Goal: Use online tool/utility: Use online tool/utility

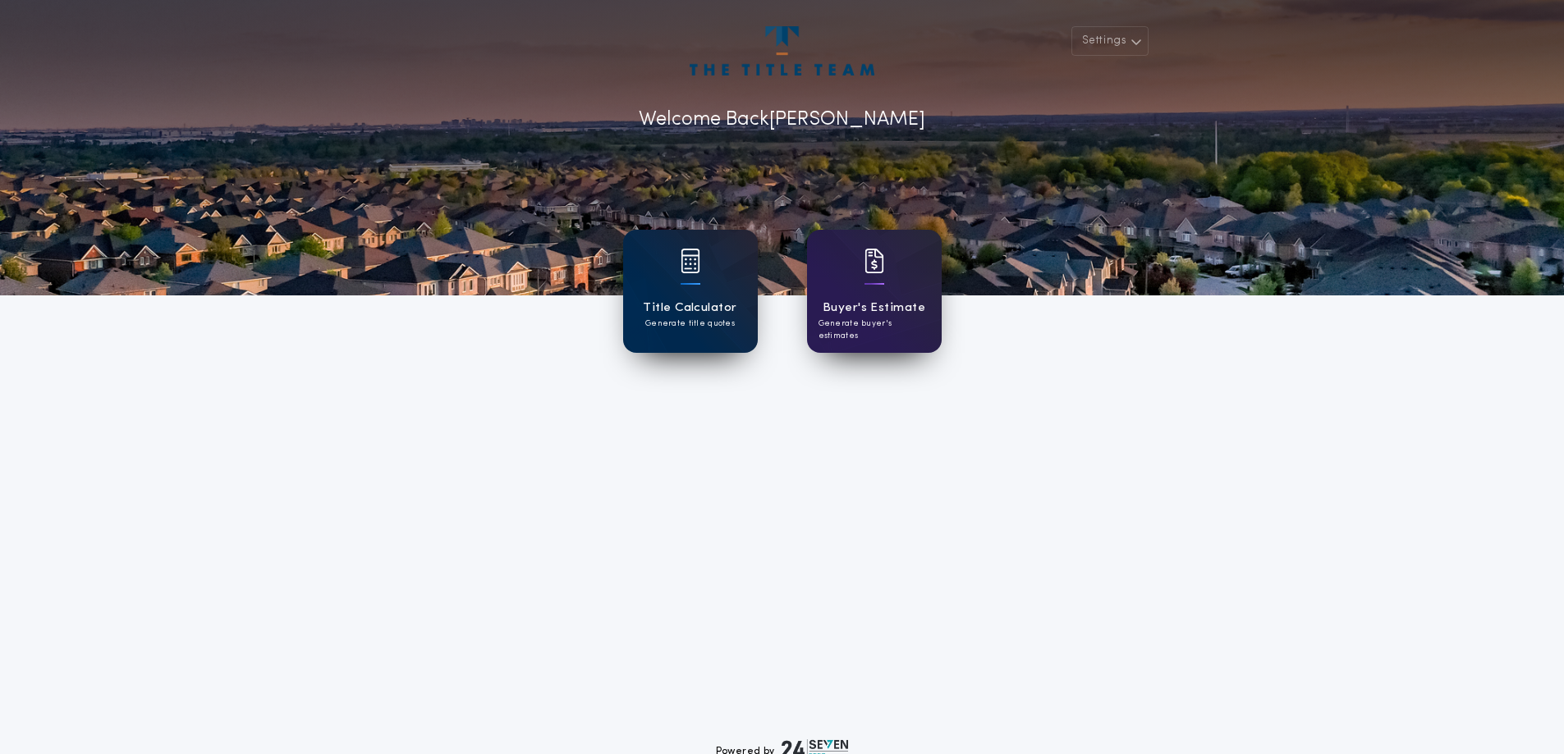
click at [710, 292] on div "Title Calculator Generate title quotes" at bounding box center [690, 291] width 135 height 123
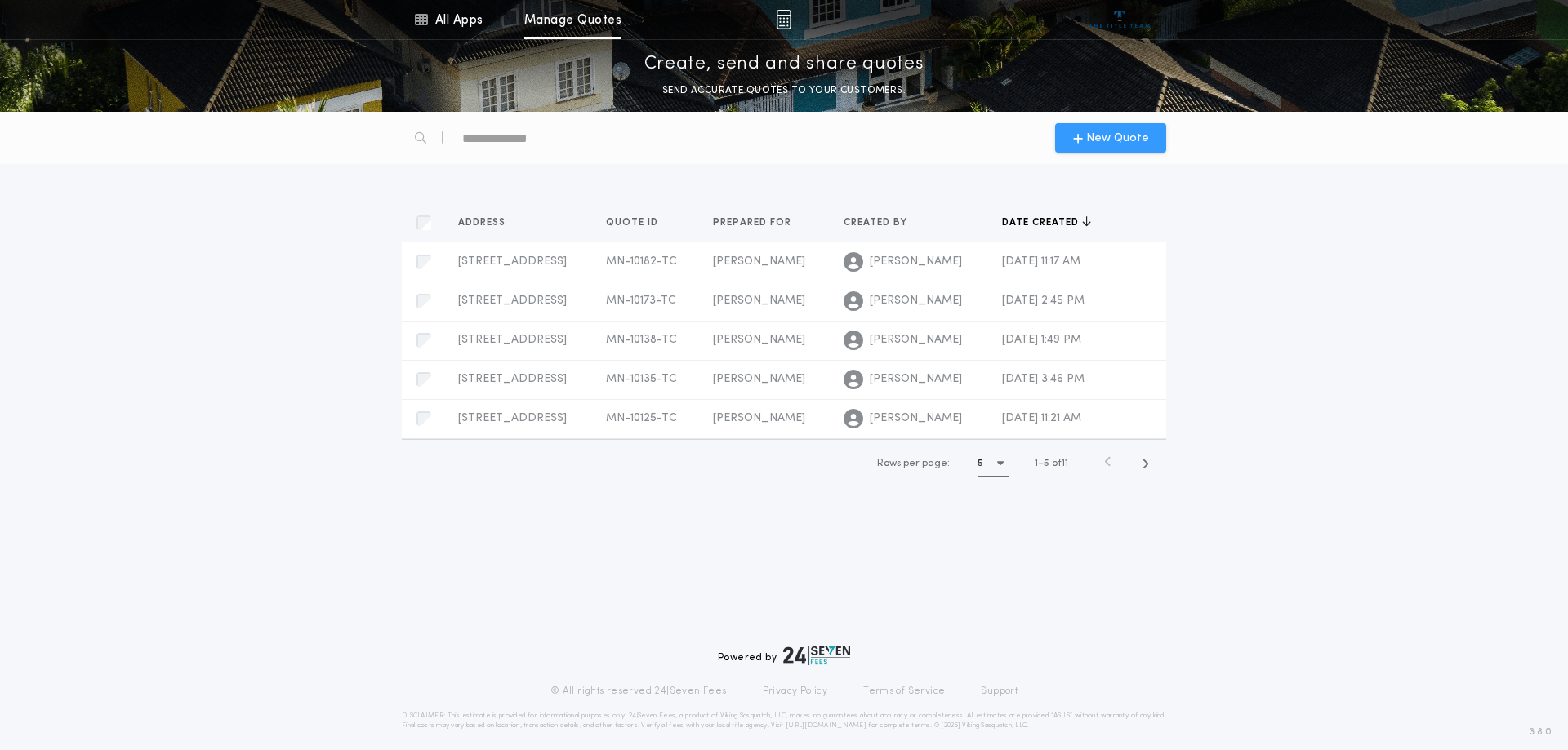
click at [1115, 137] on span "New Quote" at bounding box center [1117, 138] width 63 height 17
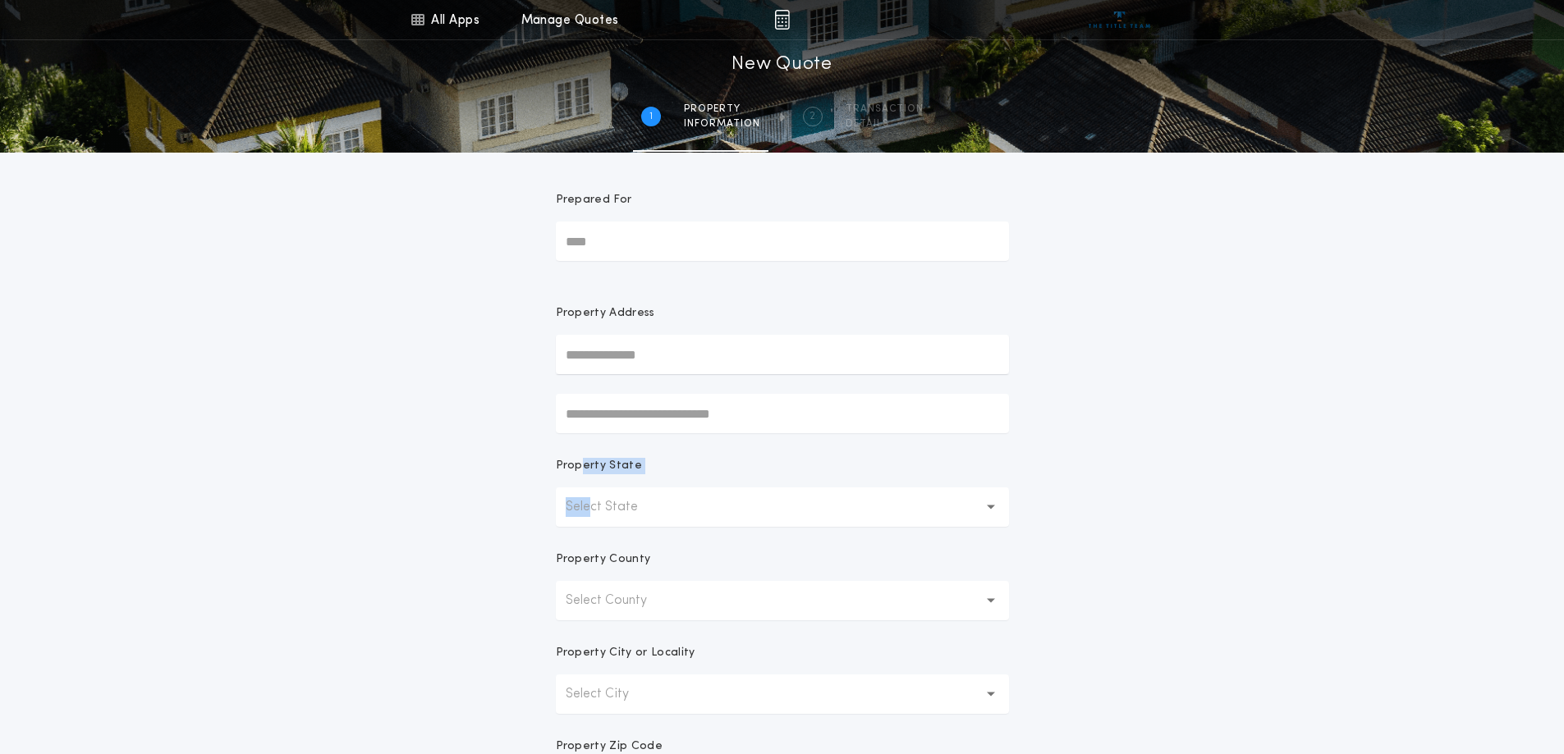
drag, startPoint x: 582, startPoint y: 487, endPoint x: 615, endPoint y: 513, distance: 42.1
click at [589, 497] on div "Property State Select State" at bounding box center [782, 492] width 453 height 69
click at [615, 513] on p "Select State" at bounding box center [615, 507] width 99 height 20
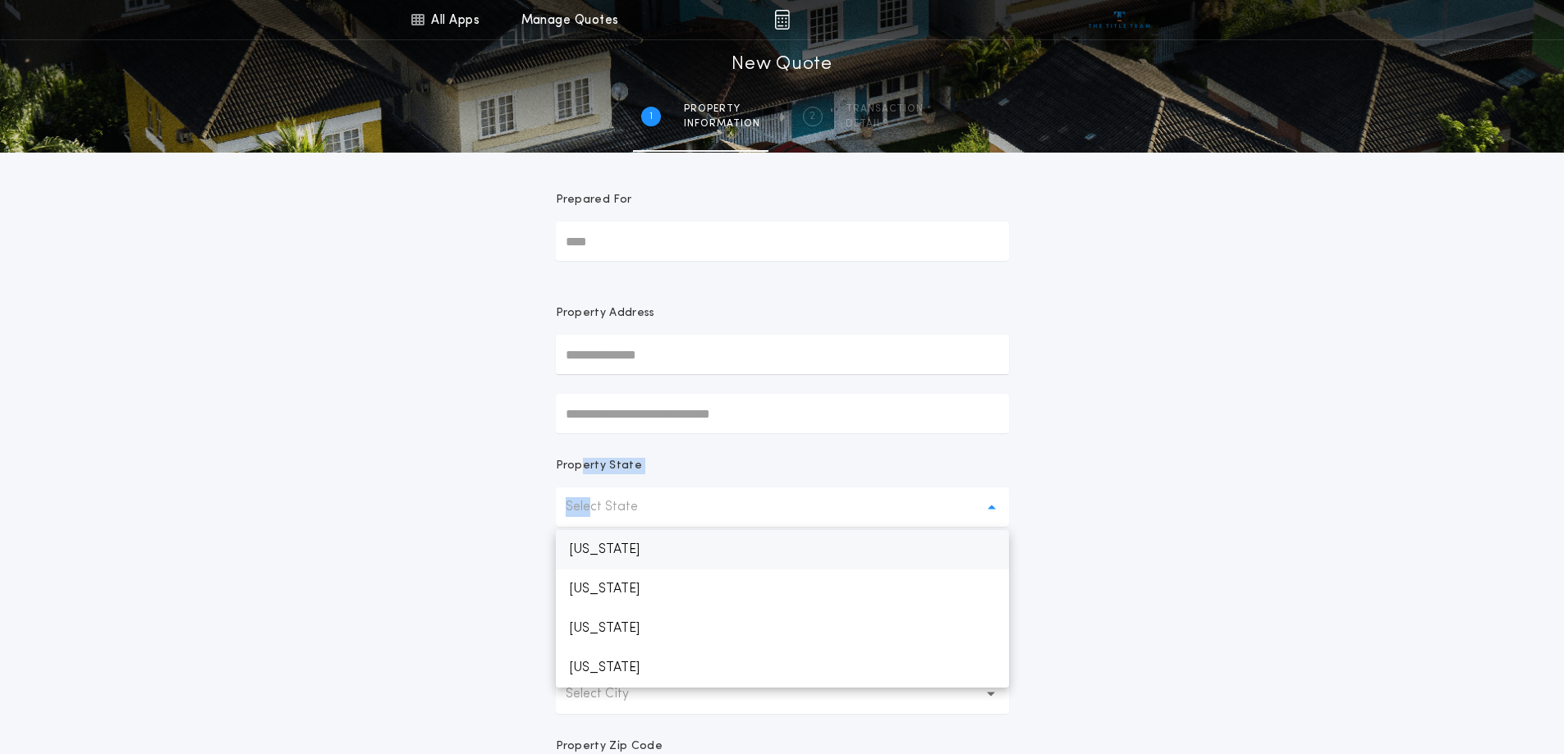
click at [606, 551] on p "[US_STATE]" at bounding box center [782, 549] width 453 height 39
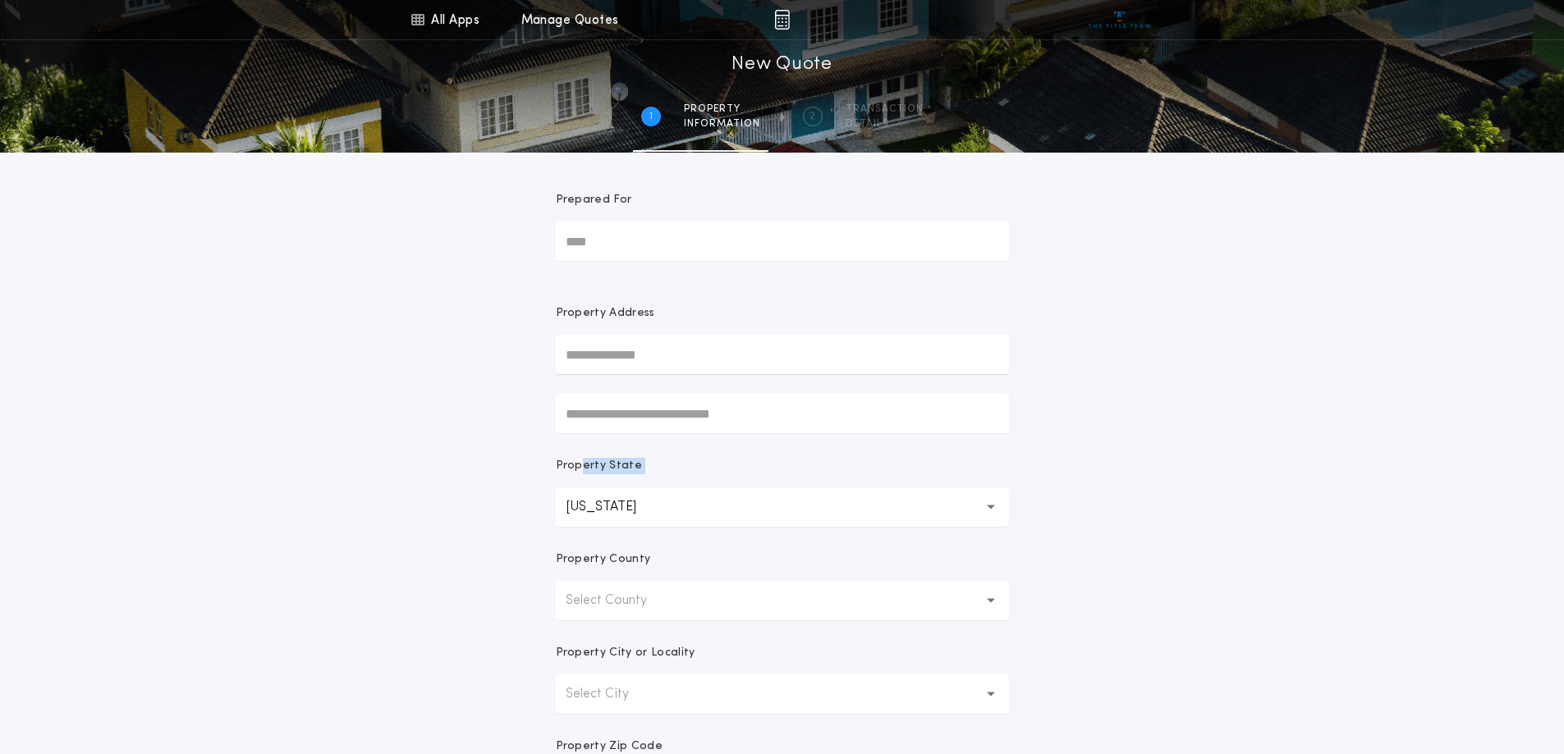
click at [614, 602] on p "Select County" at bounding box center [620, 601] width 108 height 20
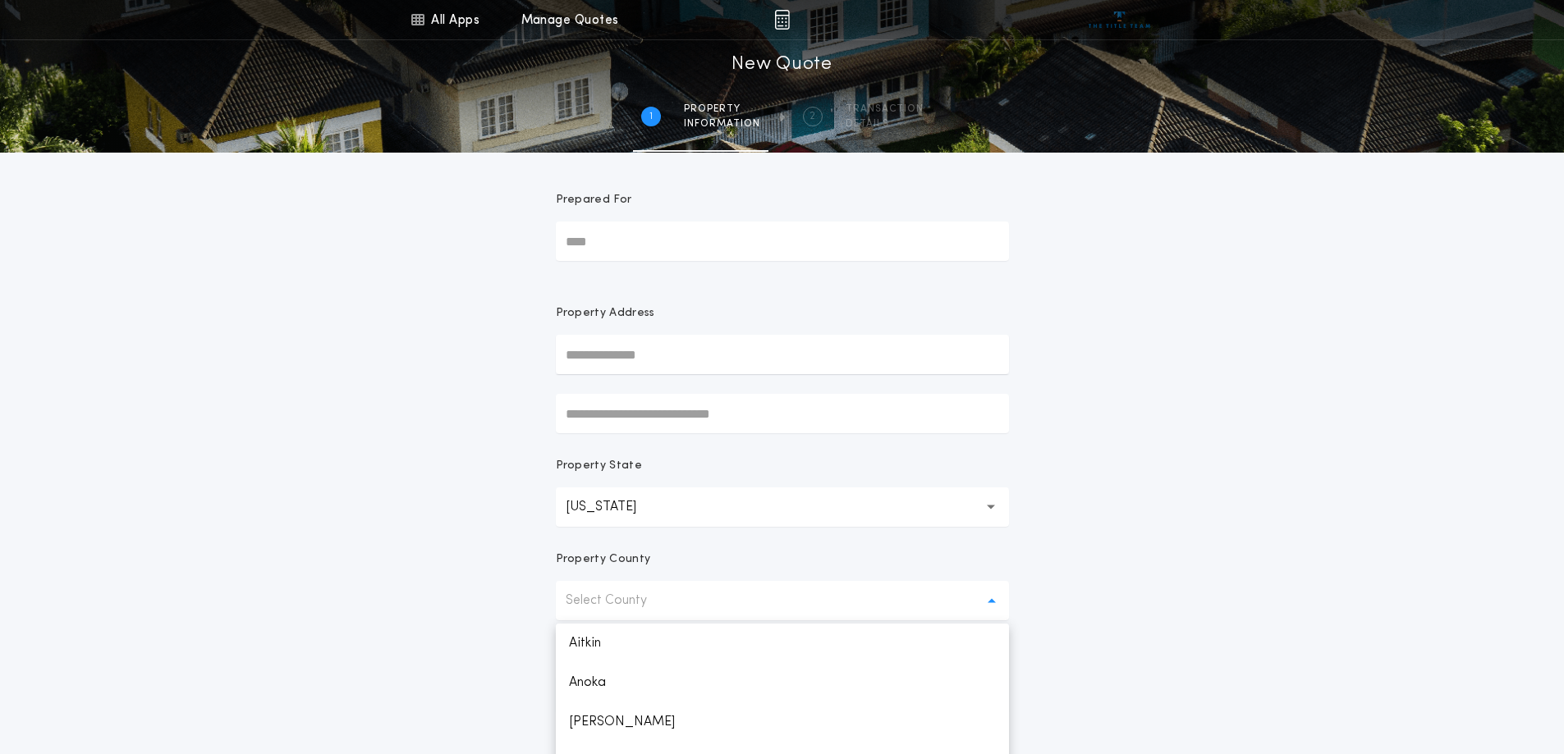
click at [341, 576] on div "All Apps Title Calculator Buyer's Estimate Menu All Apps Manage Quotes 1 /2 New…" at bounding box center [782, 469] width 1564 height 938
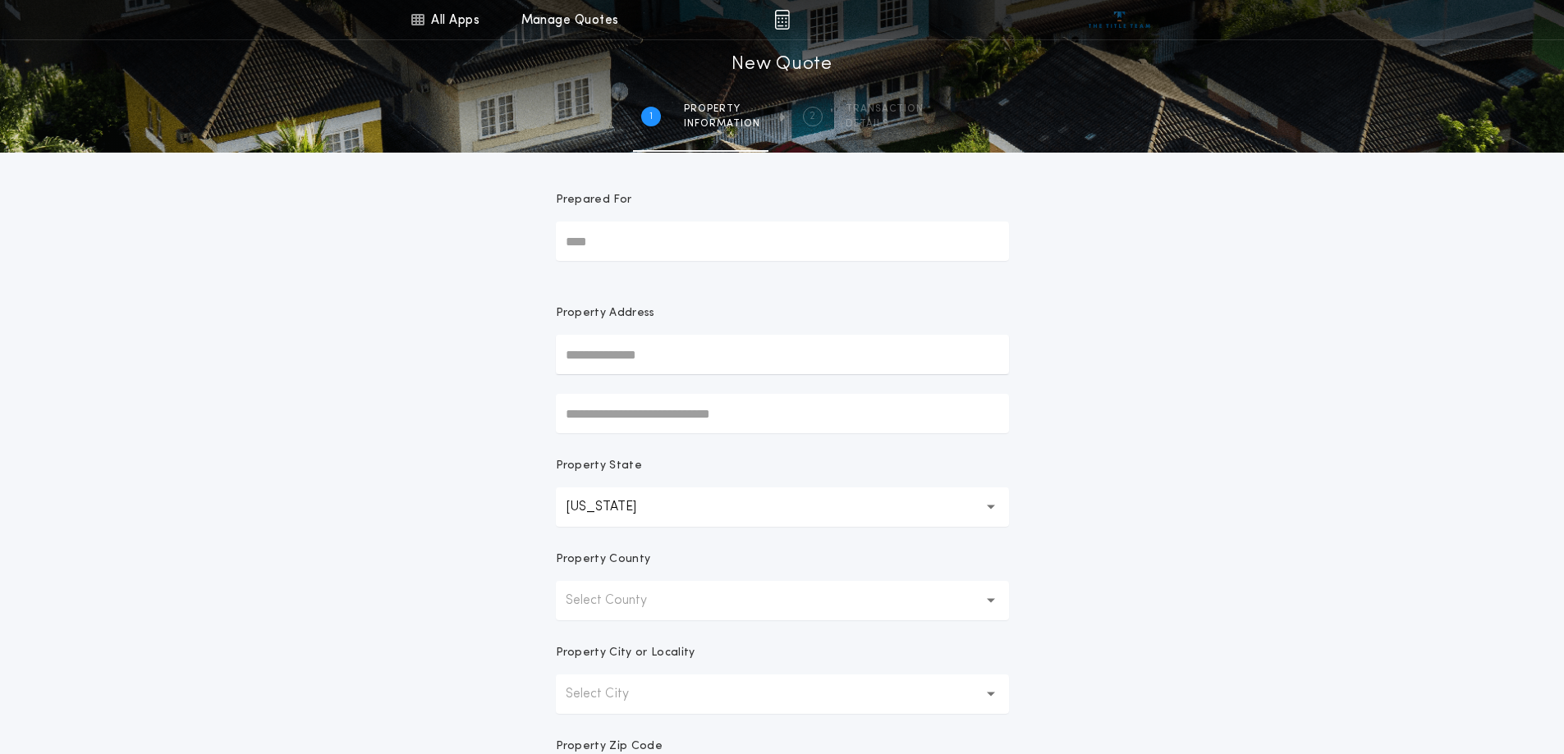
scroll to position [164, 0]
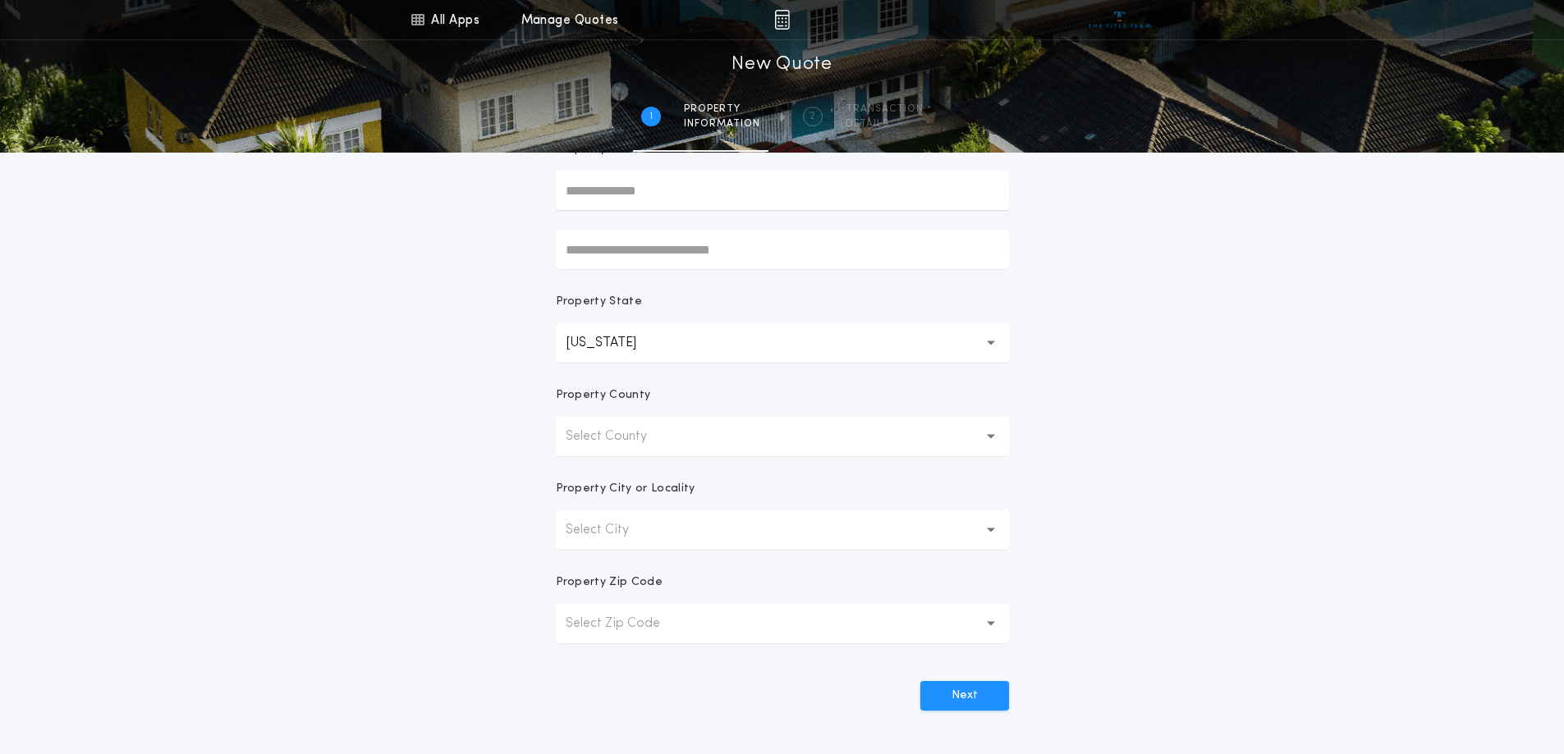
click at [660, 520] on button "Select City" at bounding box center [782, 530] width 453 height 39
click at [644, 442] on p "Select County" at bounding box center [620, 437] width 108 height 20
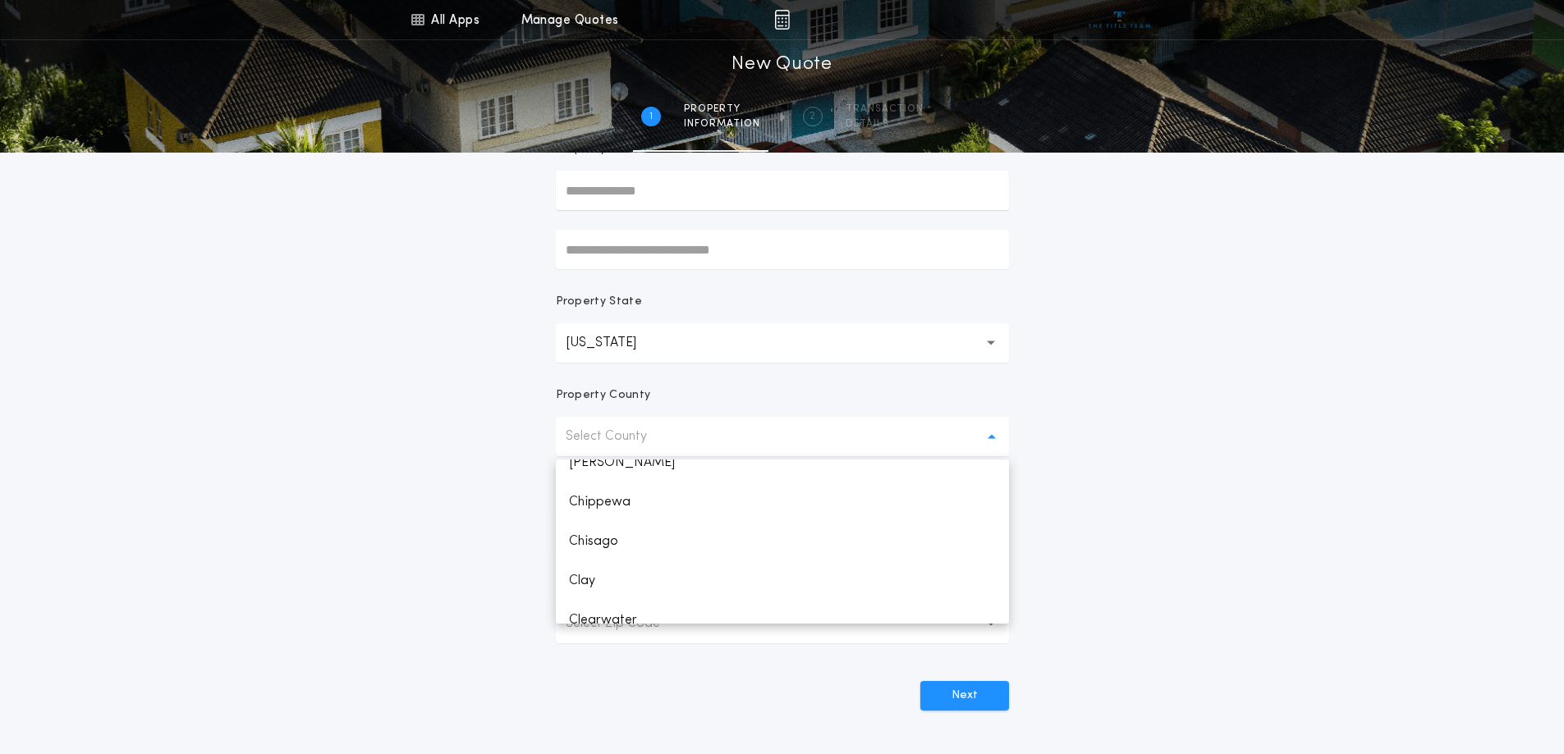
scroll to position [493, 0]
click at [612, 510] on p "Clay" at bounding box center [782, 498] width 453 height 39
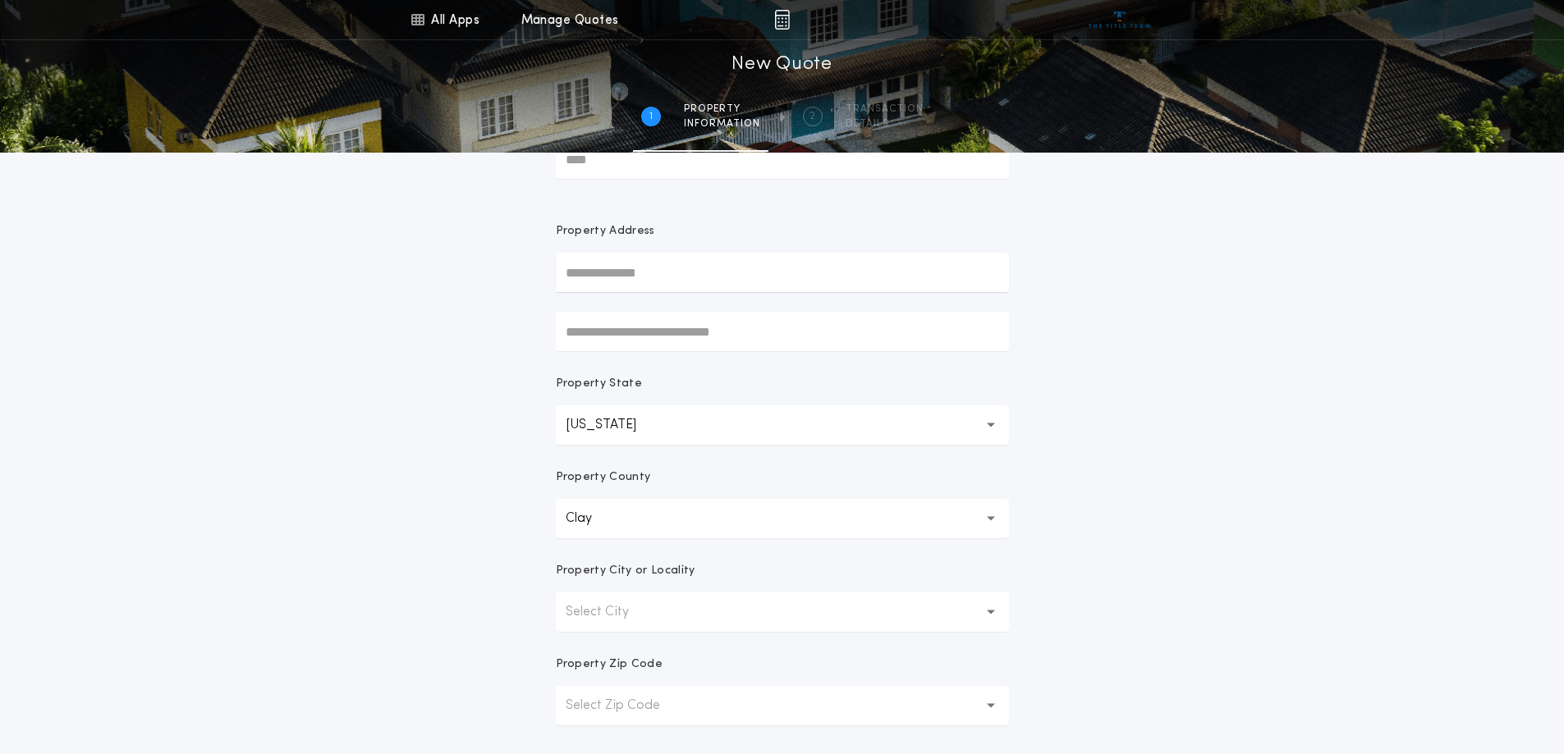
scroll to position [0, 0]
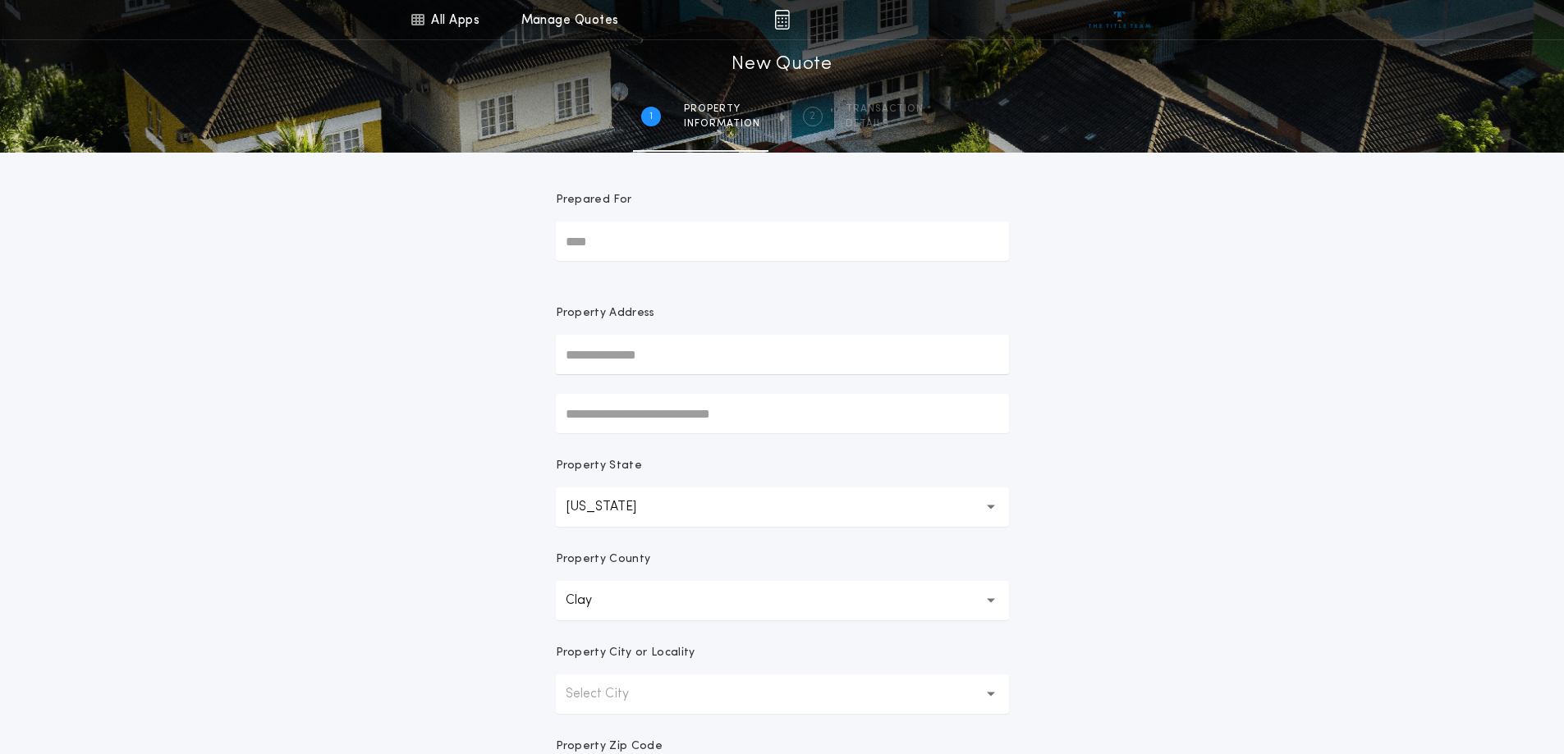
click at [611, 242] on input "Prepared For" at bounding box center [782, 241] width 453 height 39
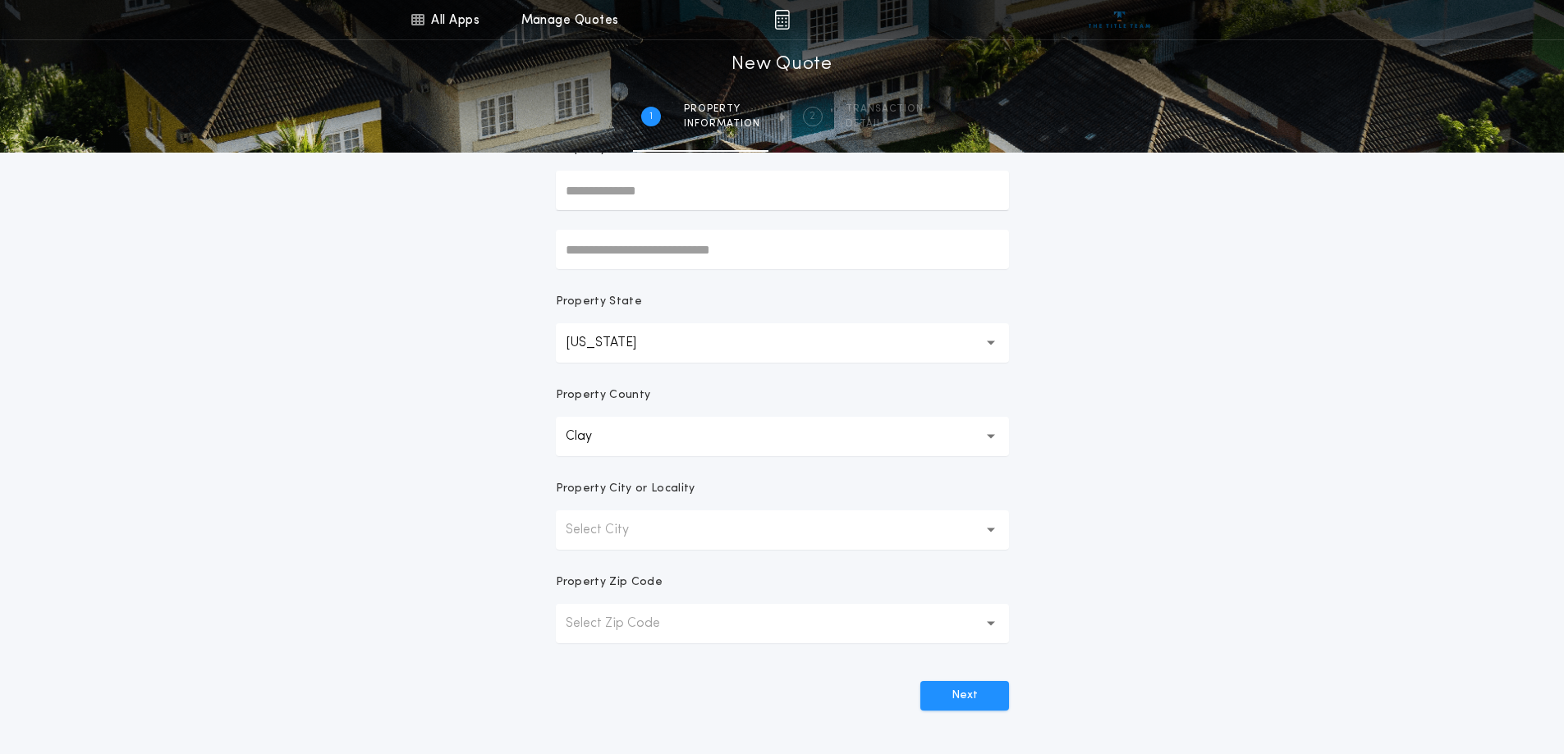
scroll to position [246, 0]
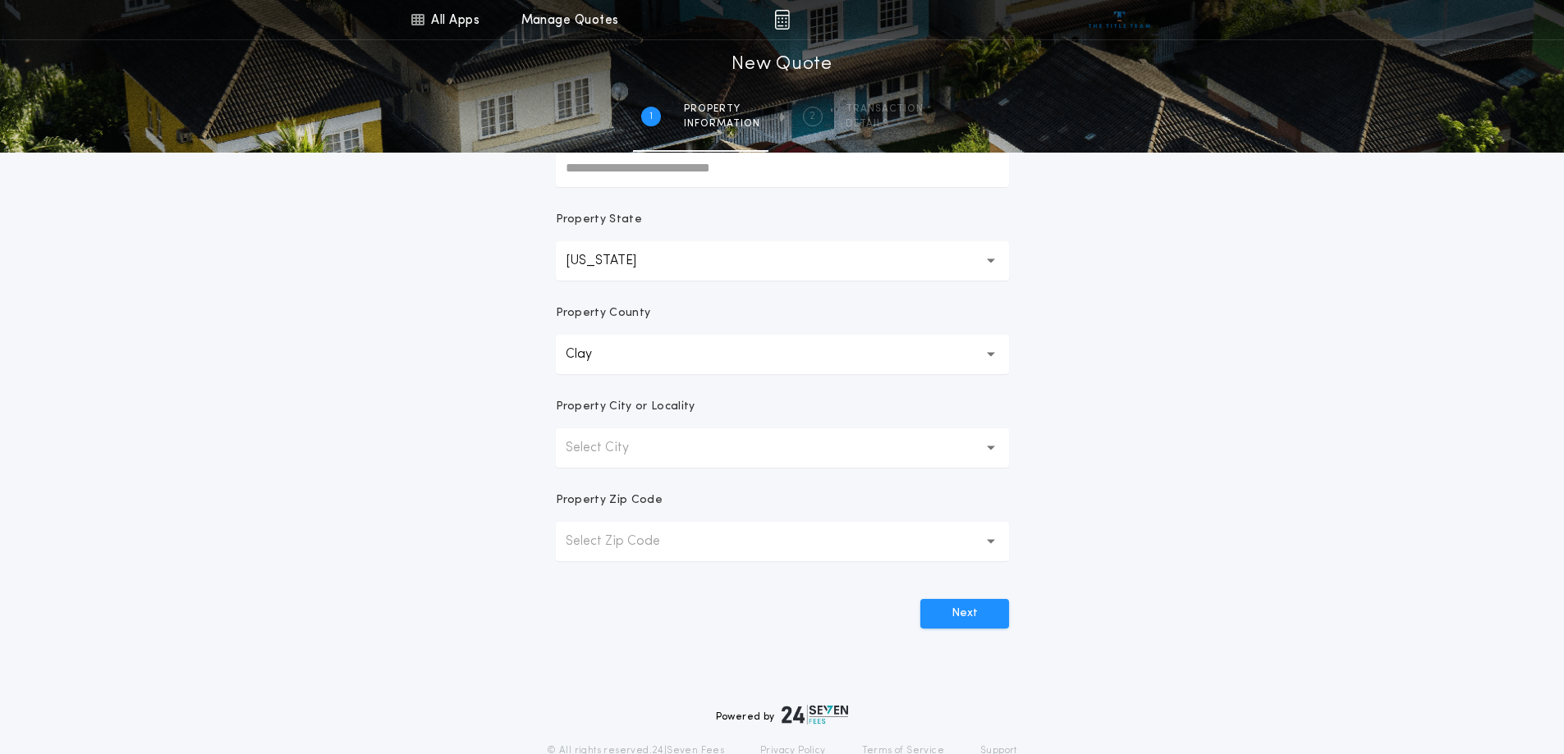
type input "*"
click at [700, 456] on button "Select City" at bounding box center [782, 448] width 453 height 39
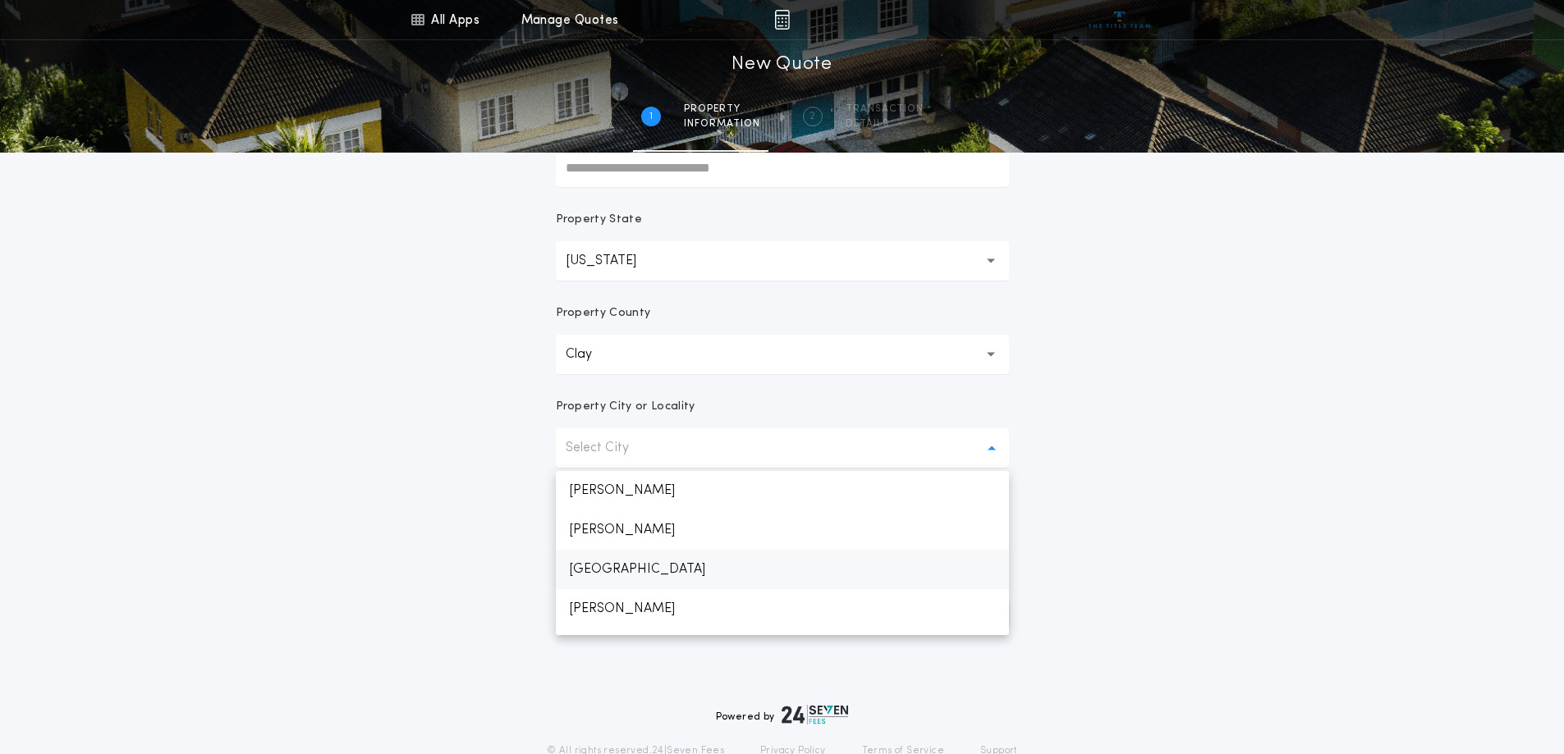
click at [635, 563] on p "[GEOGRAPHIC_DATA]" at bounding box center [782, 569] width 453 height 39
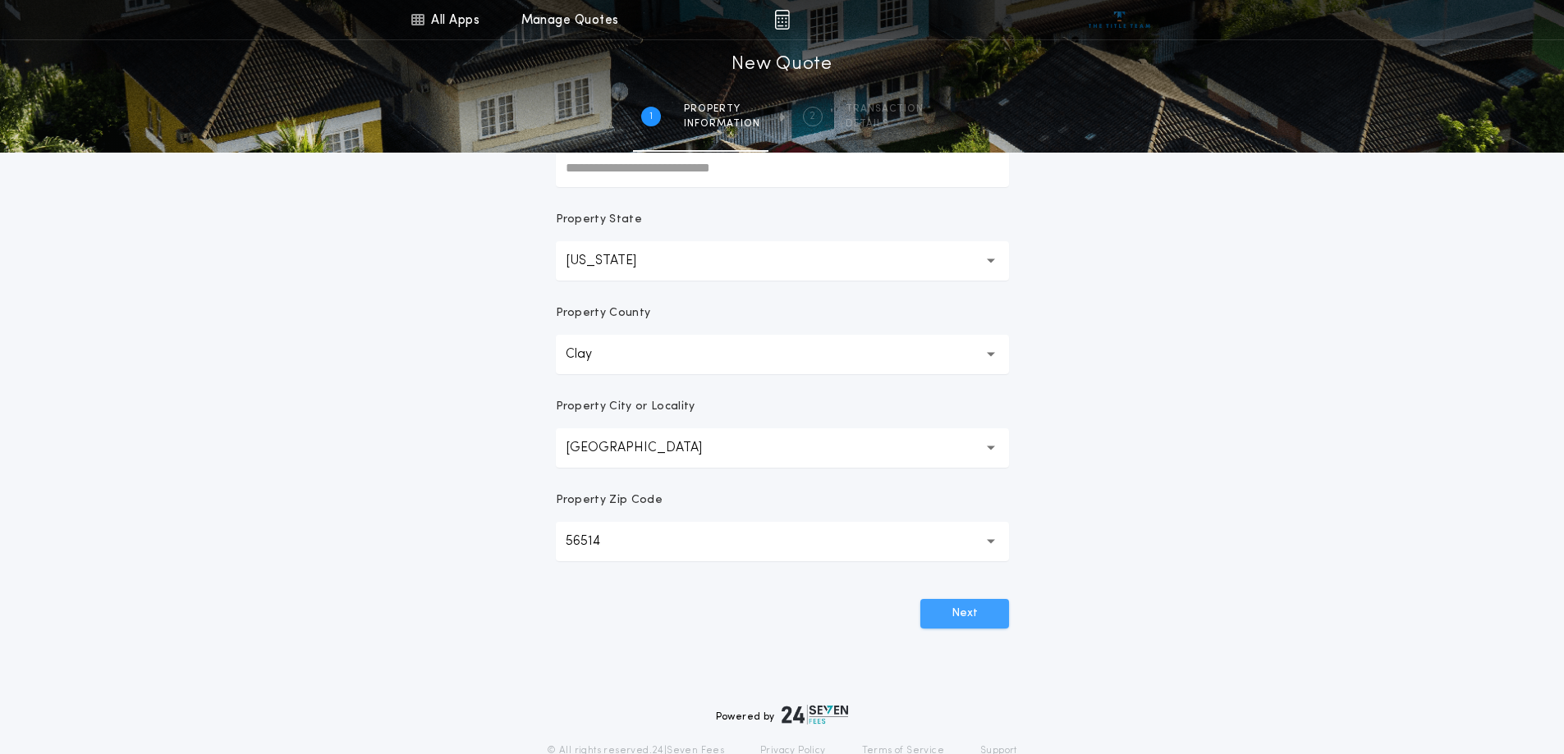
click at [982, 617] on button "Next" at bounding box center [964, 614] width 89 height 30
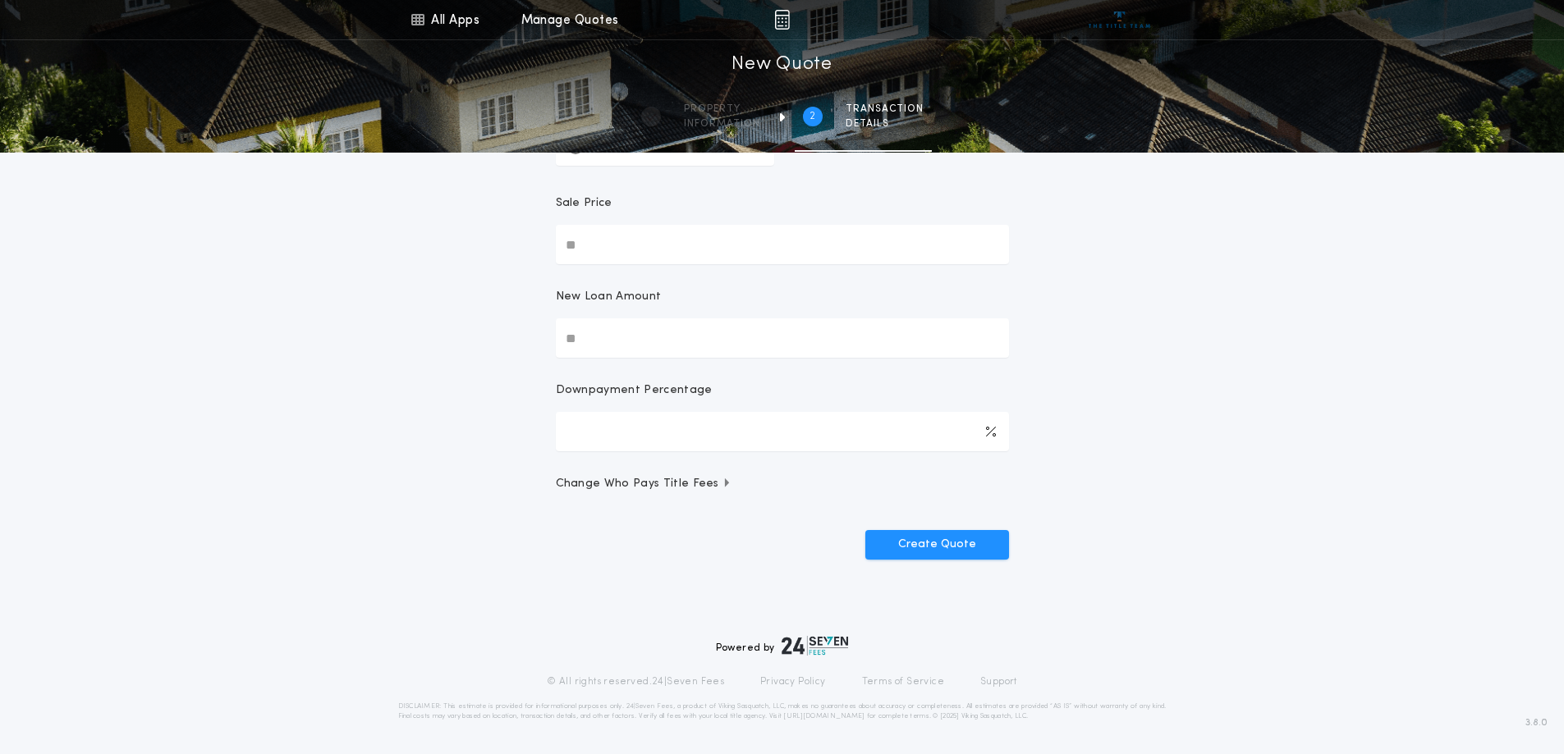
scroll to position [0, 0]
